Goal: Information Seeking & Learning: Compare options

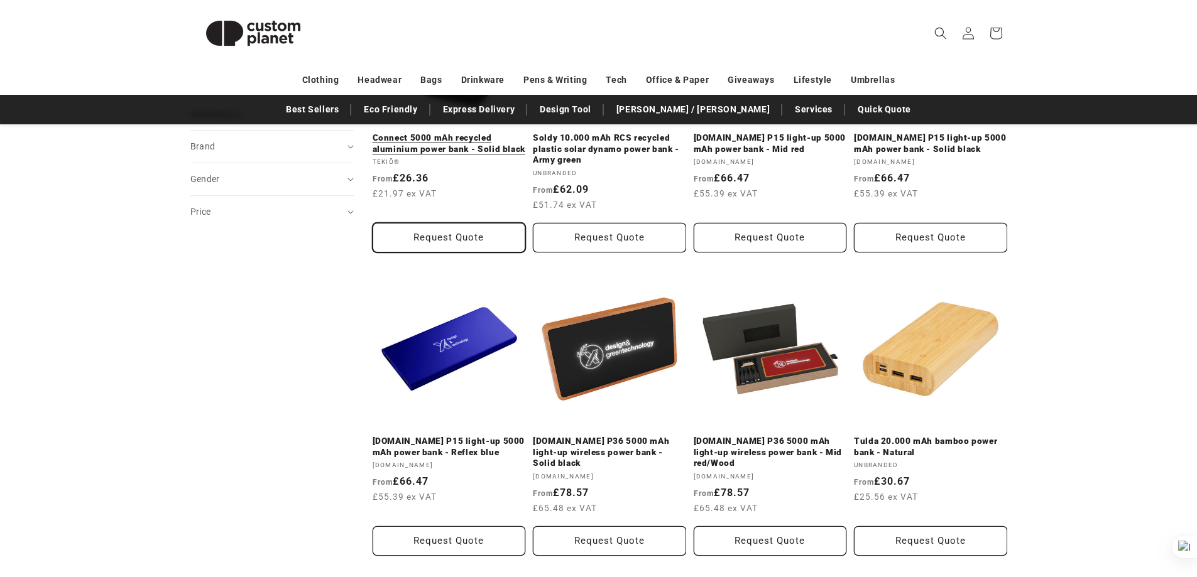
scroll to position [314, 0]
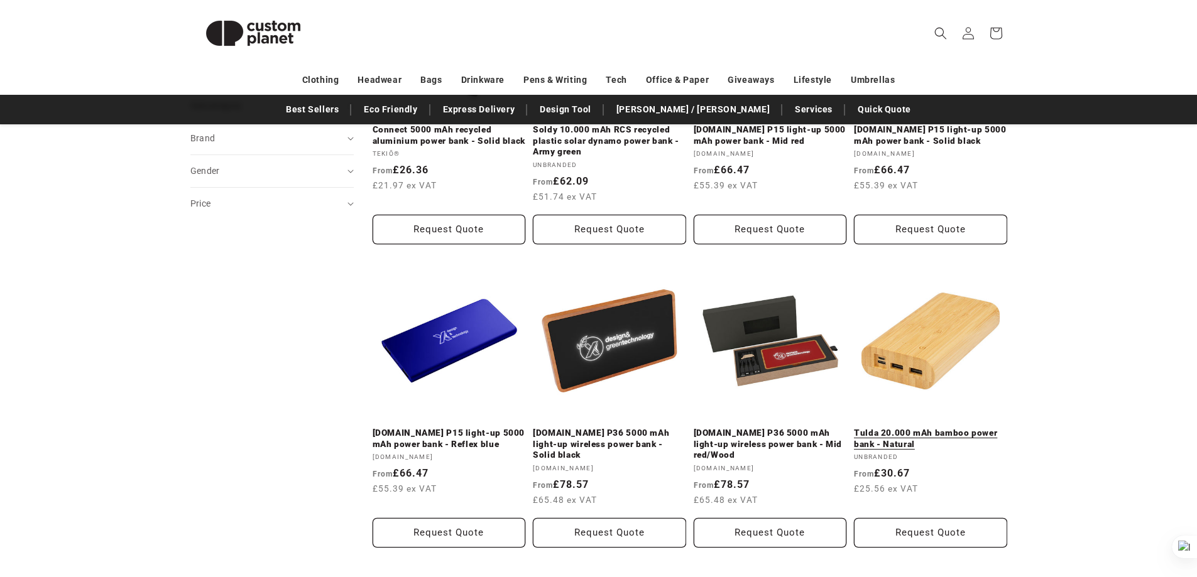
click at [923, 428] on link "Tulda 20.000 mAh bamboo power bank - Natural" at bounding box center [930, 439] width 153 height 22
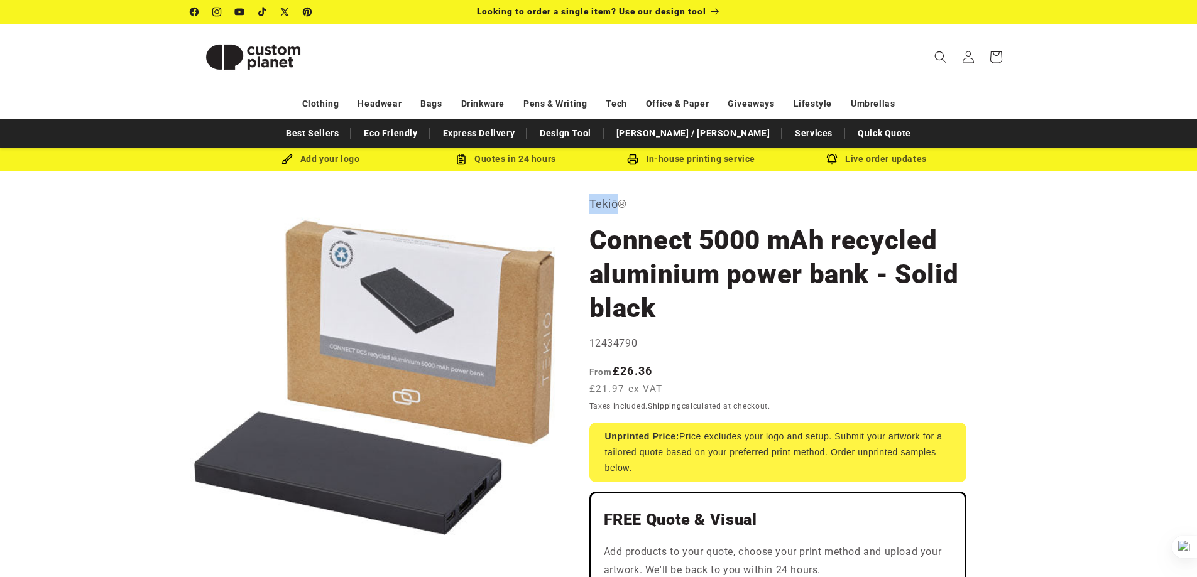
drag, startPoint x: 589, startPoint y: 206, endPoint x: 616, endPoint y: 207, distance: 27.6
click at [616, 207] on p "Tekiō®" at bounding box center [777, 204] width 377 height 20
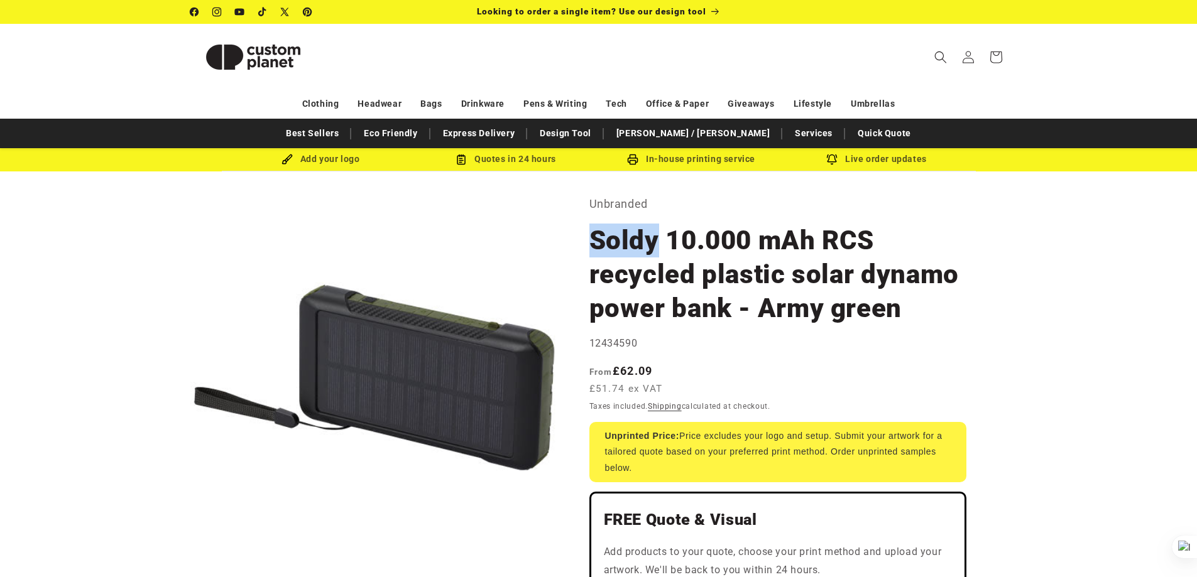
drag, startPoint x: 591, startPoint y: 239, endPoint x: 654, endPoint y: 237, distance: 63.5
click at [653, 239] on h1 "Soldy 10.000 mAh RCS recycled plastic solar dynamo power bank - Army green" at bounding box center [777, 275] width 377 height 102
copy h1 "Soldy"
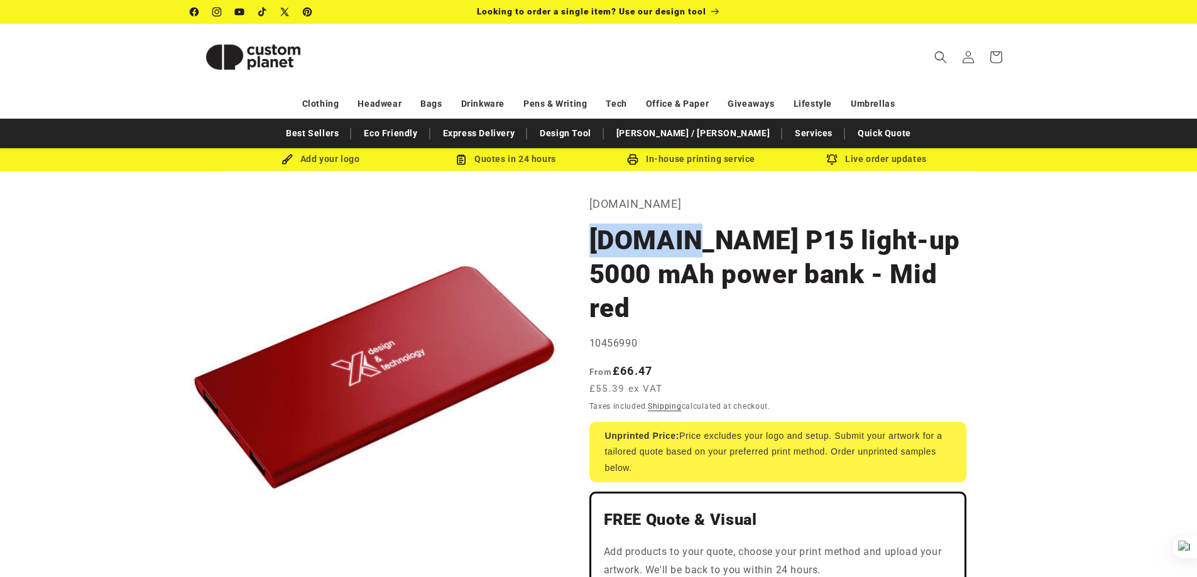
drag, startPoint x: 596, startPoint y: 240, endPoint x: 709, endPoint y: 237, distance: 113.1
click at [704, 237] on h1 "SCX.design P15 light-up 5000 mAh power bank - Mid red" at bounding box center [777, 275] width 377 height 102
drag, startPoint x: 728, startPoint y: 237, endPoint x: 589, endPoint y: 239, distance: 138.8
click at [589, 239] on h1 "SCX.design P15 light-up 5000 mAh power bank - Mid red" at bounding box center [777, 275] width 377 height 102
copy h1 "SCX.design"
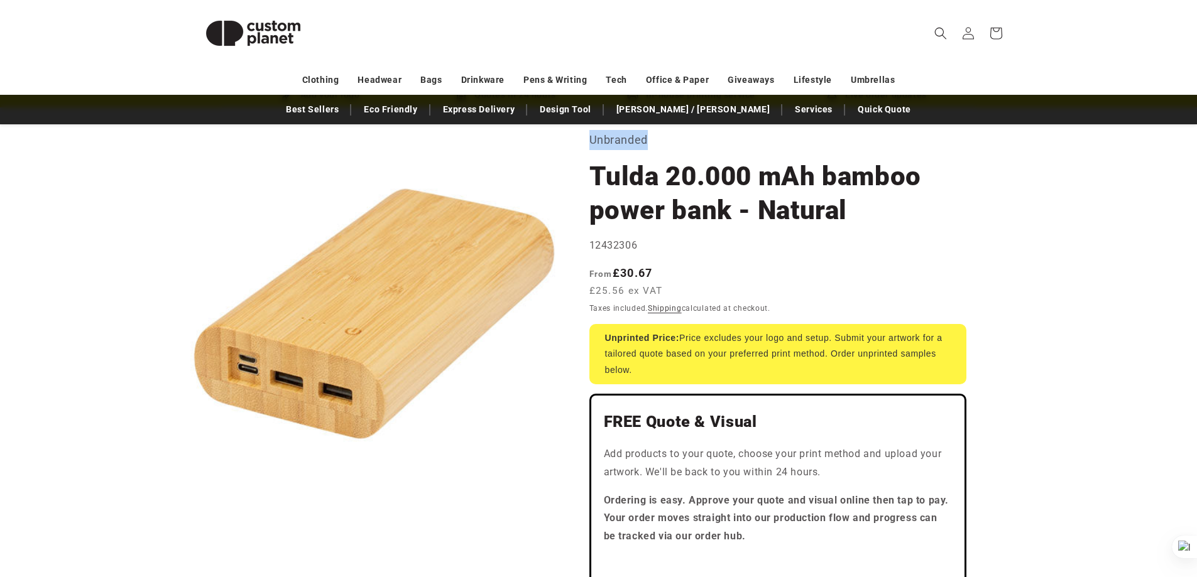
scroll to position [105, 0]
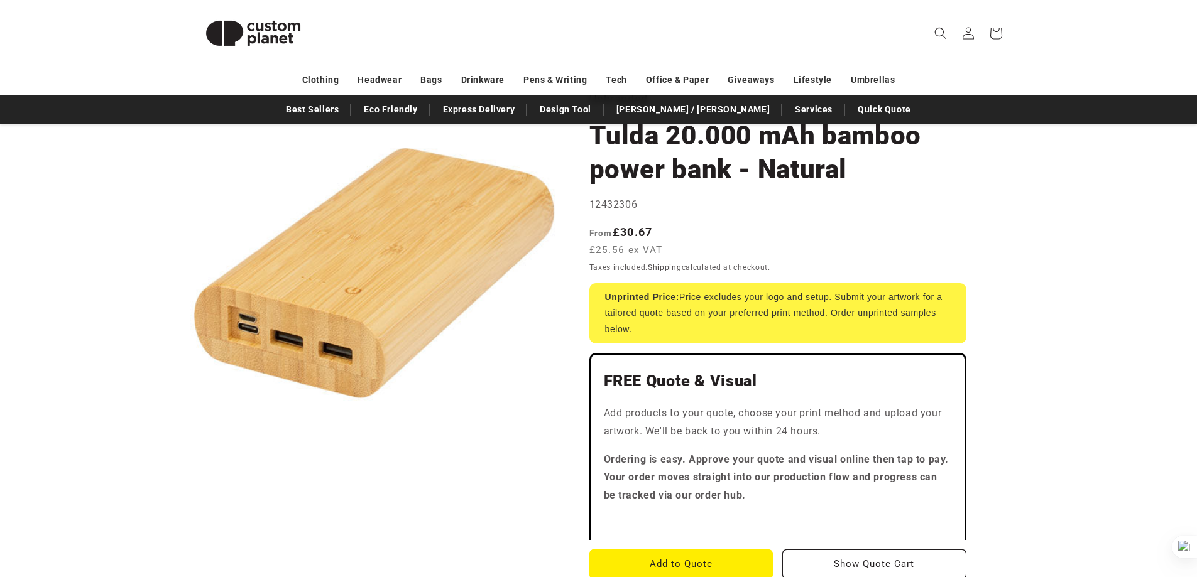
click at [938, 226] on div "Regular price From £30.67 £25.56 ex VAT Regular price Sale price £30.67 Unit pr…" at bounding box center [777, 242] width 377 height 37
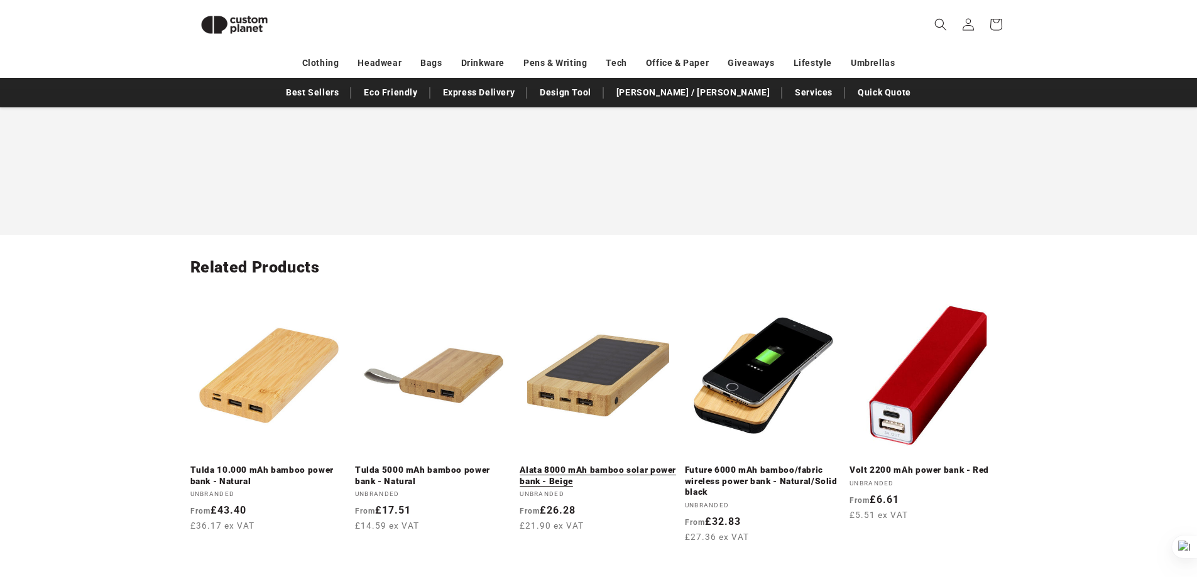
scroll to position [1449, 0]
